Goal: Transaction & Acquisition: Purchase product/service

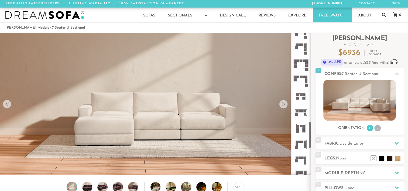
scroll to position [473, 0]
click at [303, 159] on icon at bounding box center [301, 160] width 16 height 16
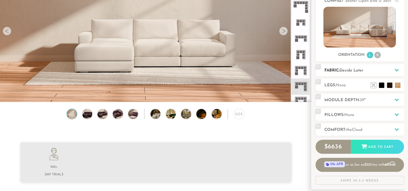
scroll to position [76, 0]
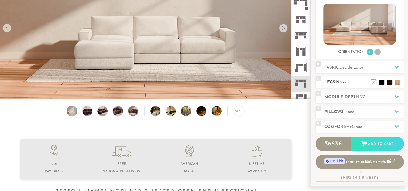
click at [347, 81] on h2 "Legs: None" at bounding box center [364, 82] width 80 height 6
click at [388, 81] on li at bounding box center [382, 74] width 22 height 22
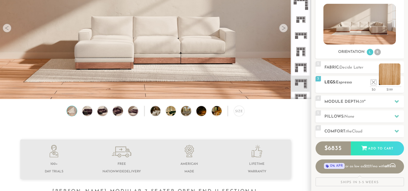
click at [395, 83] on li at bounding box center [390, 74] width 22 height 22
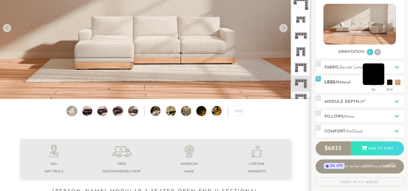
click at [380, 82] on li at bounding box center [374, 74] width 22 height 22
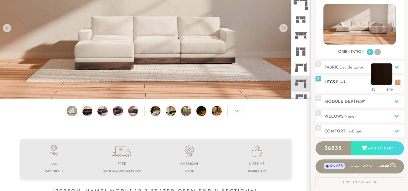
click at [389, 85] on h2 "Legs: Black" at bounding box center [364, 82] width 80 height 6
click at [389, 81] on li at bounding box center [382, 74] width 22 height 22
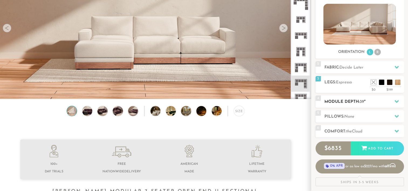
click at [366, 100] on h2 "Module Depth: 39 "" at bounding box center [364, 102] width 80 height 6
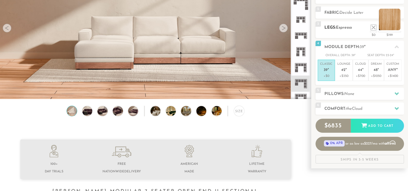
click at [395, 23] on li at bounding box center [390, 20] width 22 height 22
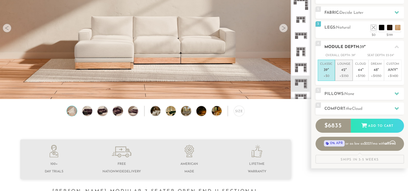
click at [344, 71] on span "42" at bounding box center [343, 70] width 4 height 5
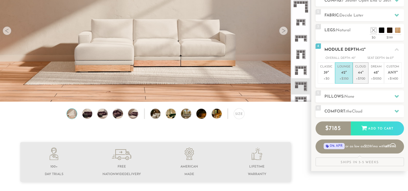
scroll to position [74, 0]
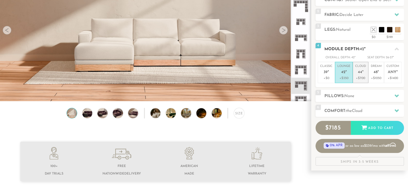
click at [363, 70] on em """ at bounding box center [362, 72] width 1 height 5
click at [346, 75] on p "Lounge 42 "" at bounding box center [343, 70] width 13 height 12
click at [367, 68] on li "Cloud 44 " +$700" at bounding box center [361, 72] width 16 height 21
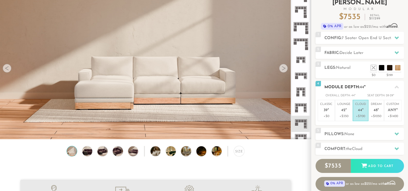
scroll to position [36, 0]
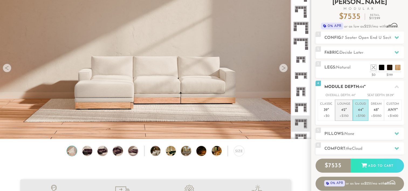
click at [346, 108] on em """ at bounding box center [345, 110] width 1 height 5
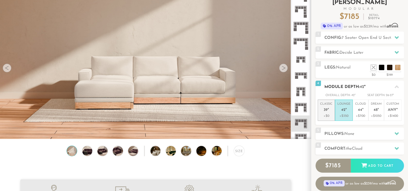
click at [328, 112] on em """ at bounding box center [328, 110] width 1 height 5
click at [342, 107] on p "Lounge 42 "" at bounding box center [343, 108] width 13 height 12
click at [357, 102] on p "Cloud 44 "" at bounding box center [360, 108] width 11 height 12
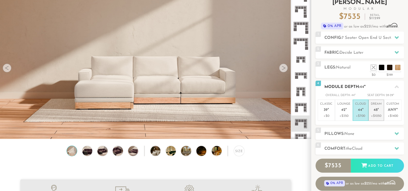
click at [375, 108] on span "48" at bounding box center [375, 110] width 4 height 5
click at [359, 112] on span "44" at bounding box center [360, 110] width 4 height 5
click at [358, 129] on div "5 Pillows: None" at bounding box center [359, 134] width 88 height 12
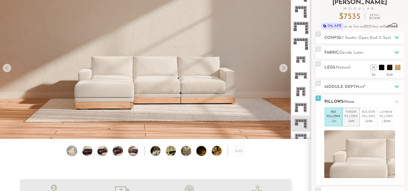
click at [345, 117] on p "Throw Pillows" at bounding box center [350, 114] width 13 height 9
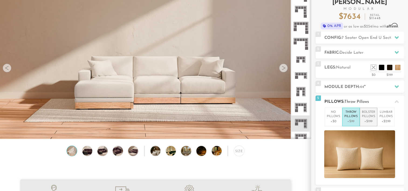
click at [367, 119] on p "+$199" at bounding box center [368, 121] width 13 height 5
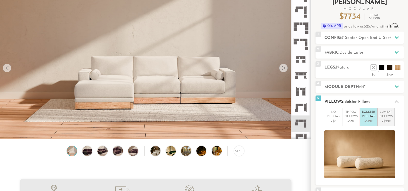
click at [385, 115] on p "Lumbar Pillows" at bounding box center [385, 114] width 13 height 9
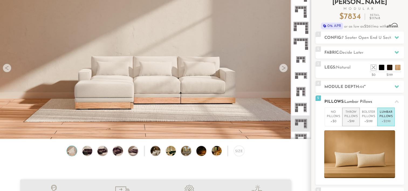
click at [348, 111] on p "Throw Pillows" at bounding box center [350, 114] width 13 height 9
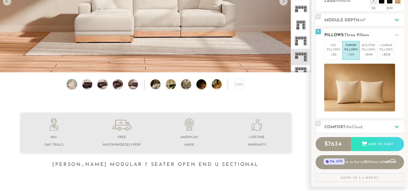
scroll to position [106, 0]
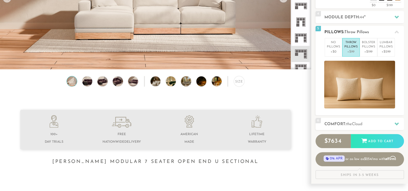
click at [349, 45] on p "Throw Pillows" at bounding box center [350, 44] width 13 height 9
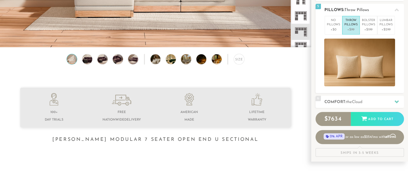
scroll to position [131, 0]
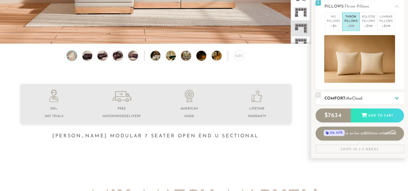
click at [350, 98] on span "the" at bounding box center [349, 99] width 6 height 4
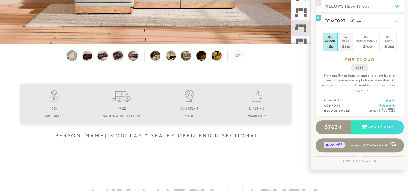
click at [340, 45] on div "+$350" at bounding box center [345, 47] width 10 height 8
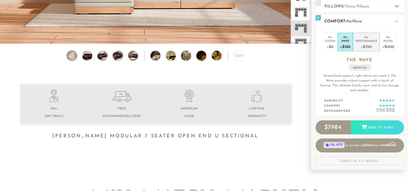
click at [367, 45] on div "+$700" at bounding box center [366, 47] width 22 height 8
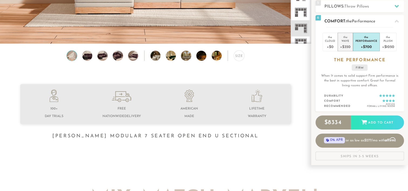
click at [345, 42] on div "Wave" at bounding box center [345, 41] width 10 height 4
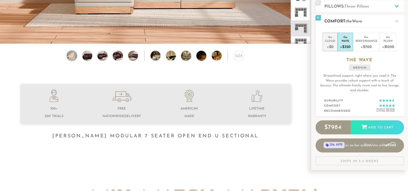
click at [329, 39] on div "Cloud" at bounding box center [330, 41] width 10 height 4
click at [344, 37] on div "the" at bounding box center [345, 35] width 10 height 5
click at [362, 36] on div "the" at bounding box center [366, 35] width 22 height 5
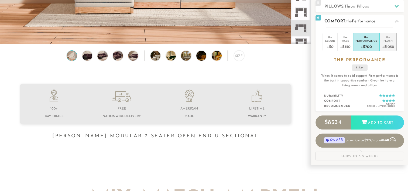
click at [389, 36] on div "the" at bounding box center [388, 35] width 12 height 5
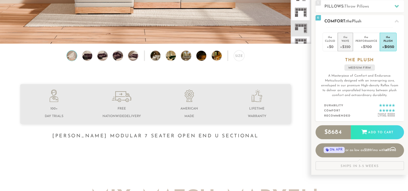
click at [344, 43] on div "+$350" at bounding box center [345, 47] width 10 height 8
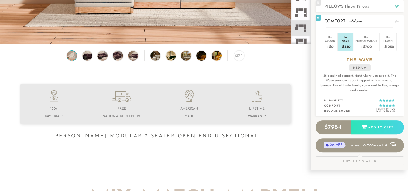
click at [347, 44] on div "+$350" at bounding box center [345, 47] width 10 height 8
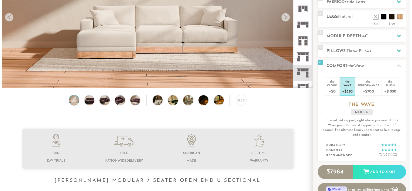
scroll to position [86, 0]
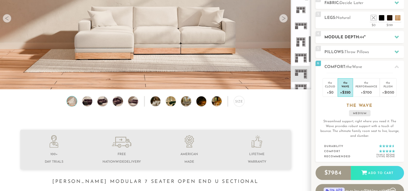
click at [341, 37] on h2 "Module Depth: 44 "" at bounding box center [364, 37] width 80 height 6
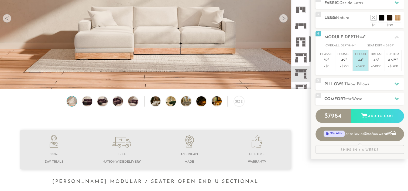
click at [258, 55] on img at bounding box center [155, 77] width 311 height 311
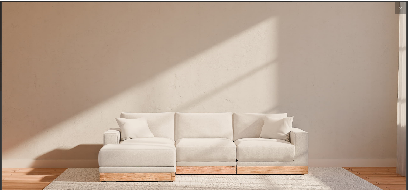
scroll to position [5998, 408]
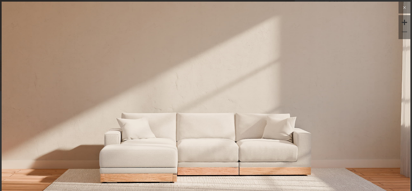
click at [402, 11] on button at bounding box center [404, 8] width 12 height 12
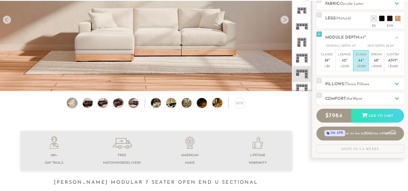
scroll to position [4, 4]
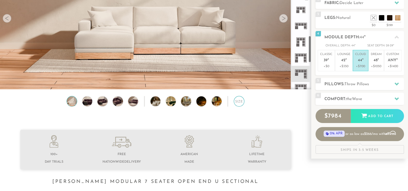
click at [241, 103] on div "Size" at bounding box center [239, 101] width 11 height 11
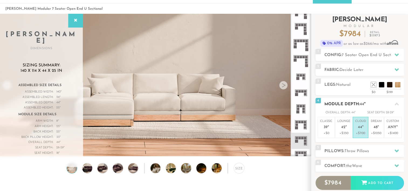
scroll to position [18, 0]
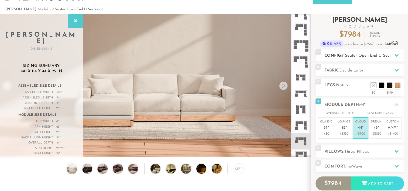
click at [396, 54] on icon at bounding box center [396, 55] width 4 height 4
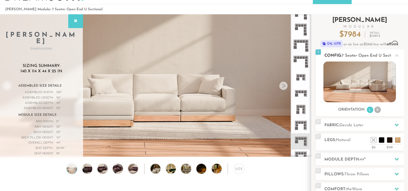
click at [377, 109] on li "R" at bounding box center [377, 109] width 6 height 6
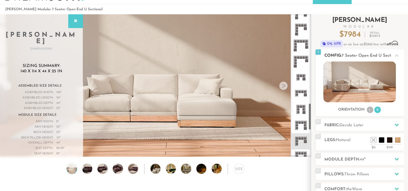
click at [362, 81] on img at bounding box center [359, 81] width 73 height 41
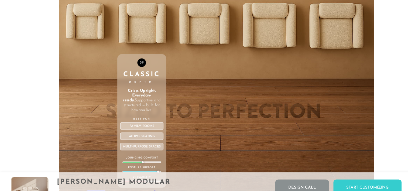
scroll to position [1858, 0]
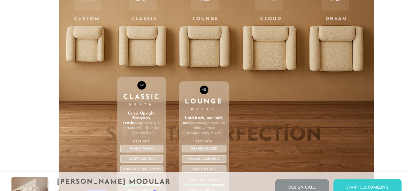
click at [195, 30] on div "42 Lounge Depth Laid-back, not laid-out. Just enough depth to relax, without di…" at bounding box center [191, 88] width 47 height 229
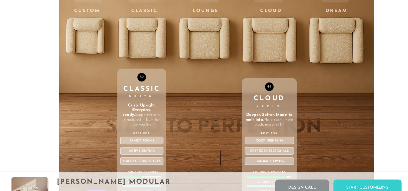
scroll to position [1865, 0]
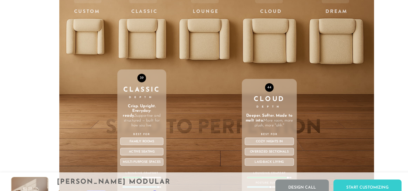
click at [253, 38] on div "44 Cloud Depth Deeper. Softer. Made to melt into. More room, more plush, more "…" at bounding box center [254, 81] width 52 height 229
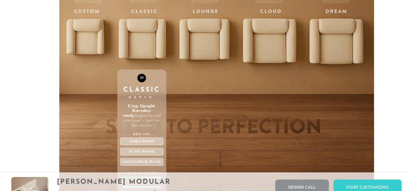
click at [141, 82] on div "39 Classic Depth Crisp. Upright. Everyday-ready. Supportive and structured — bu…" at bounding box center [134, 129] width 46 height 126
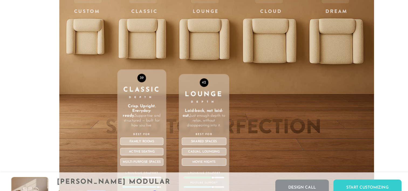
click at [189, 26] on div "42 Lounge Depth Laid-back, not laid-out. Just enough depth to relax, without di…" at bounding box center [191, 81] width 47 height 229
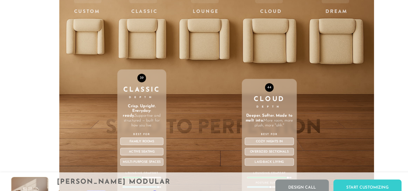
click at [257, 34] on div "44 Cloud Depth Deeper. Softer. Made to melt into. More room, more plush, more "…" at bounding box center [254, 81] width 52 height 229
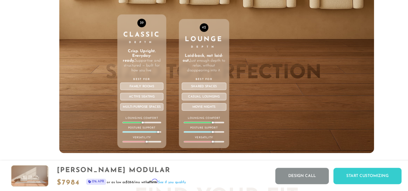
scroll to position [1907, 0]
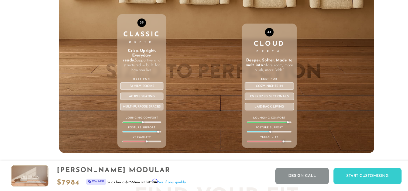
click at [253, 18] on div "44 Cloud Depth Deeper. Softer. Made to melt into. More room, more plush, more "…" at bounding box center [254, 40] width 52 height 229
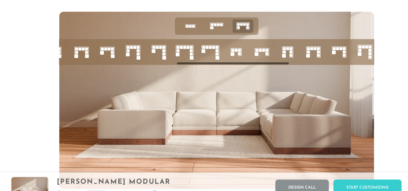
scroll to position [0, 307]
click at [321, 45] on icon at bounding box center [319, 49] width 18 height 18
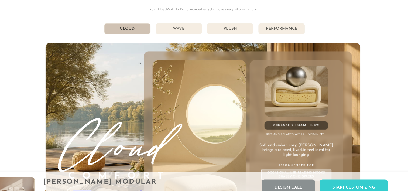
scroll to position [2915, 0]
click at [185, 26] on li "Wave" at bounding box center [182, 27] width 44 height 10
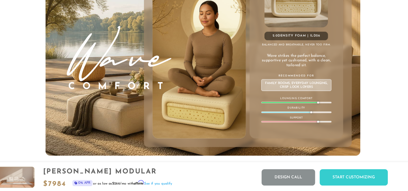
scroll to position [2990, 0]
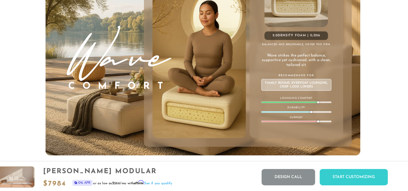
click at [285, 91] on div "Family Rooms, Everyday Lounging, Crisp Look Lovers" at bounding box center [292, 89] width 66 height 11
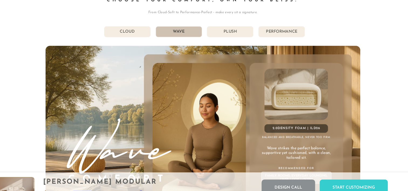
scroll to position [2910, 0]
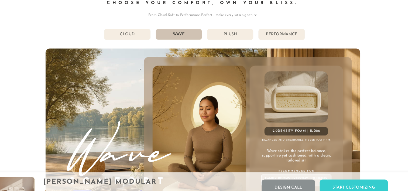
click at [235, 31] on li "Plush" at bounding box center [230, 32] width 44 height 10
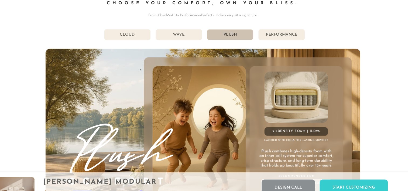
scroll to position [2900, 0]
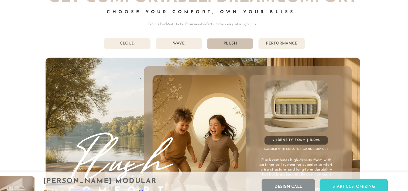
click at [276, 43] on li "Performance" at bounding box center [278, 42] width 44 height 10
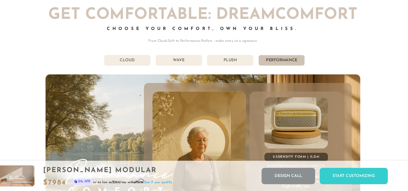
scroll to position [2875, 0]
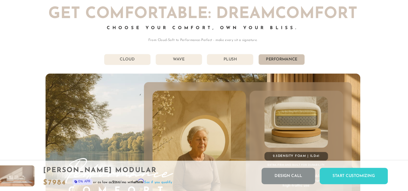
drag, startPoint x: 276, startPoint y: 43, endPoint x: 190, endPoint y: 70, distance: 89.7
click at [190, 70] on li "Wave" at bounding box center [182, 67] width 44 height 10
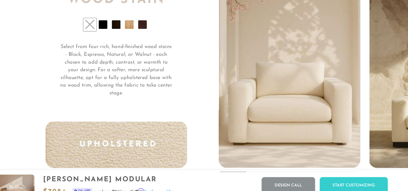
scroll to position [4039, 0]
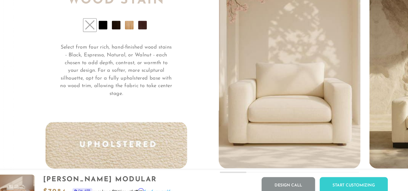
click at [111, 25] on li at bounding box center [110, 26] width 8 height 8
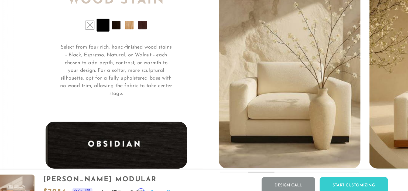
click at [126, 27] on li at bounding box center [122, 26] width 8 height 8
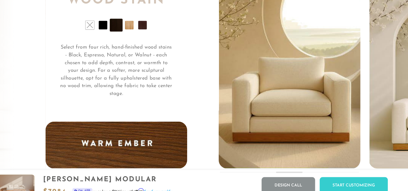
click at [134, 26] on li at bounding box center [135, 26] width 8 height 8
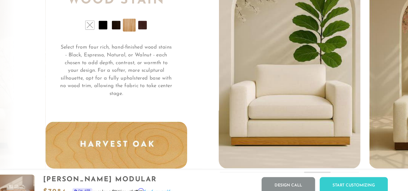
click at [148, 24] on li at bounding box center [147, 26] width 8 height 8
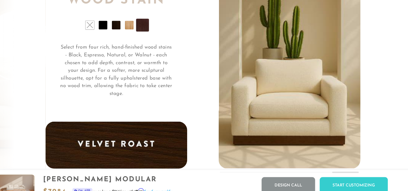
click at [109, 27] on li at bounding box center [110, 26] width 8 height 8
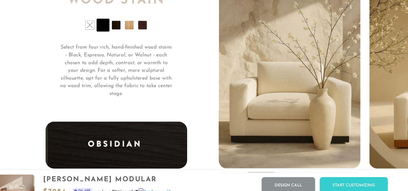
click at [121, 29] on li at bounding box center [122, 26] width 8 height 8
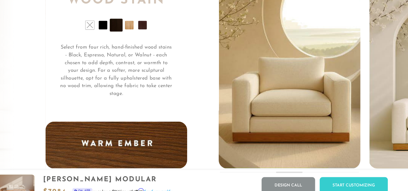
click at [135, 30] on li at bounding box center [135, 26] width 8 height 8
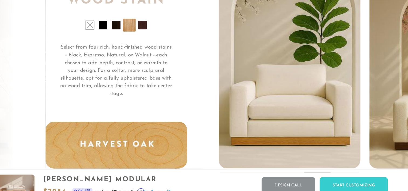
click at [146, 29] on li at bounding box center [147, 26] width 8 height 8
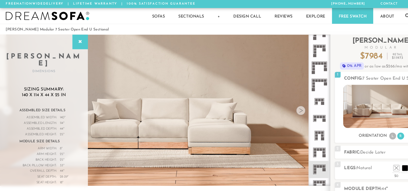
scroll to position [0, 0]
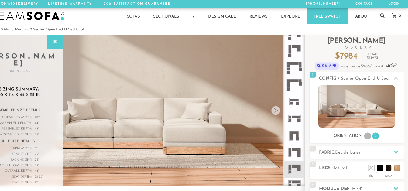
click at [326, 9] on link "Free Swatch" at bounding box center [332, 15] width 39 height 15
